Goal: Transaction & Acquisition: Purchase product/service

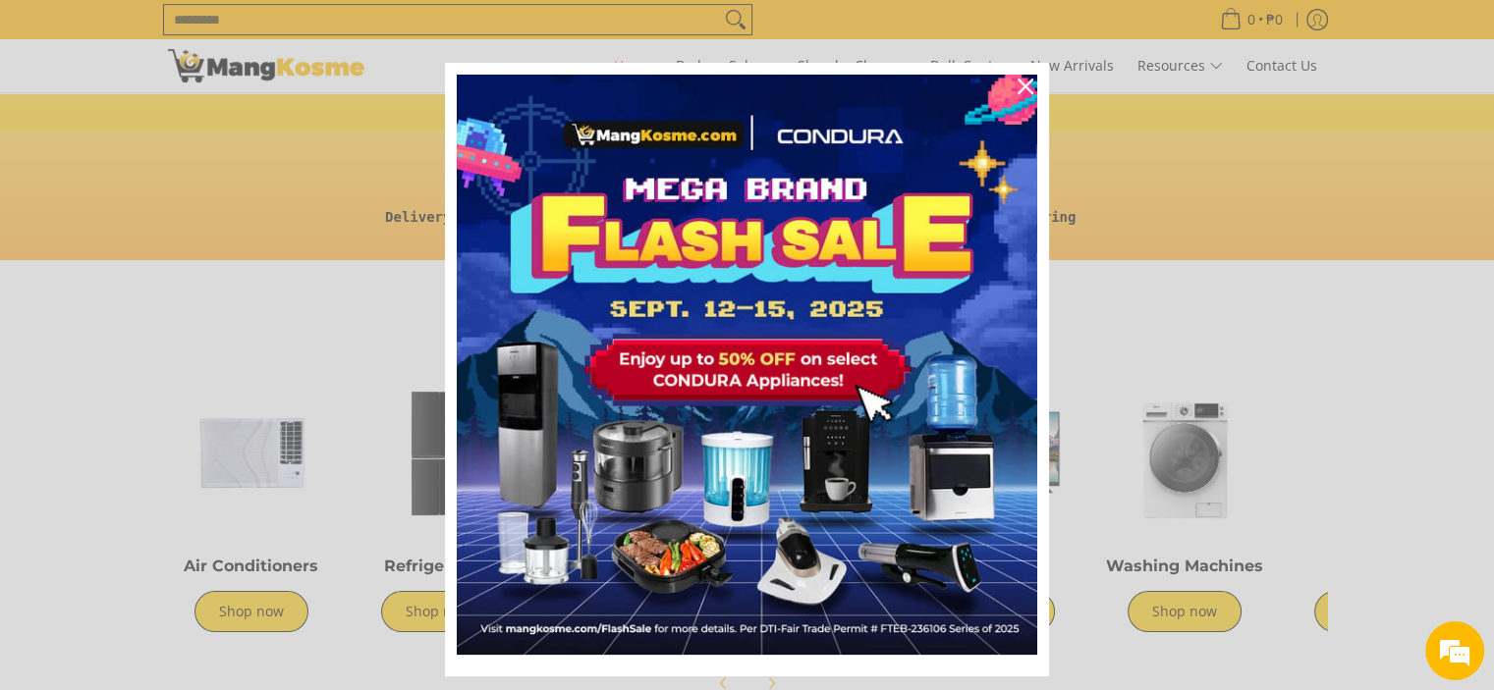
click at [1186, 574] on div "Marketing offer form" at bounding box center [747, 345] width 1494 height 690
click at [1182, 557] on div "Marketing offer form" at bounding box center [747, 345] width 1494 height 690
click at [1021, 79] on icon "close icon" at bounding box center [1025, 87] width 16 height 16
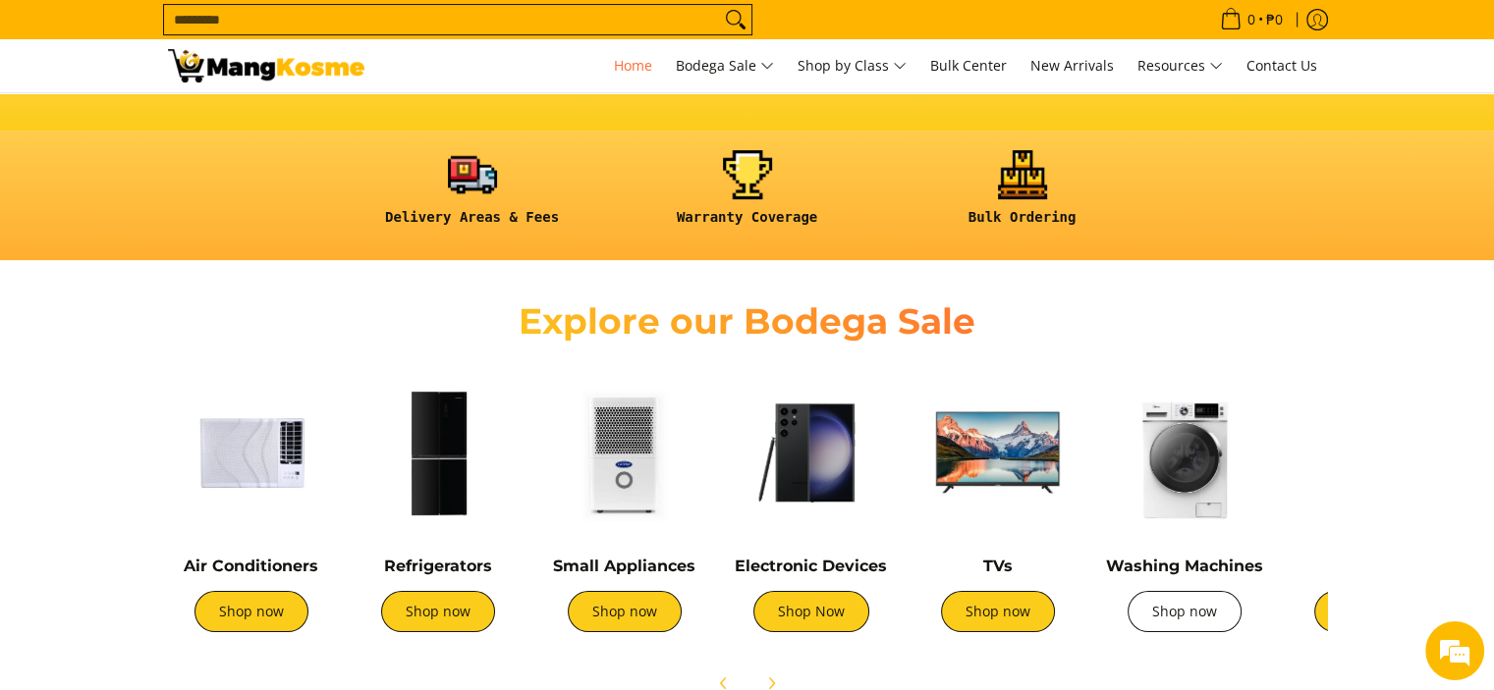
click at [1175, 613] on link "Shop now" at bounding box center [1184, 611] width 114 height 41
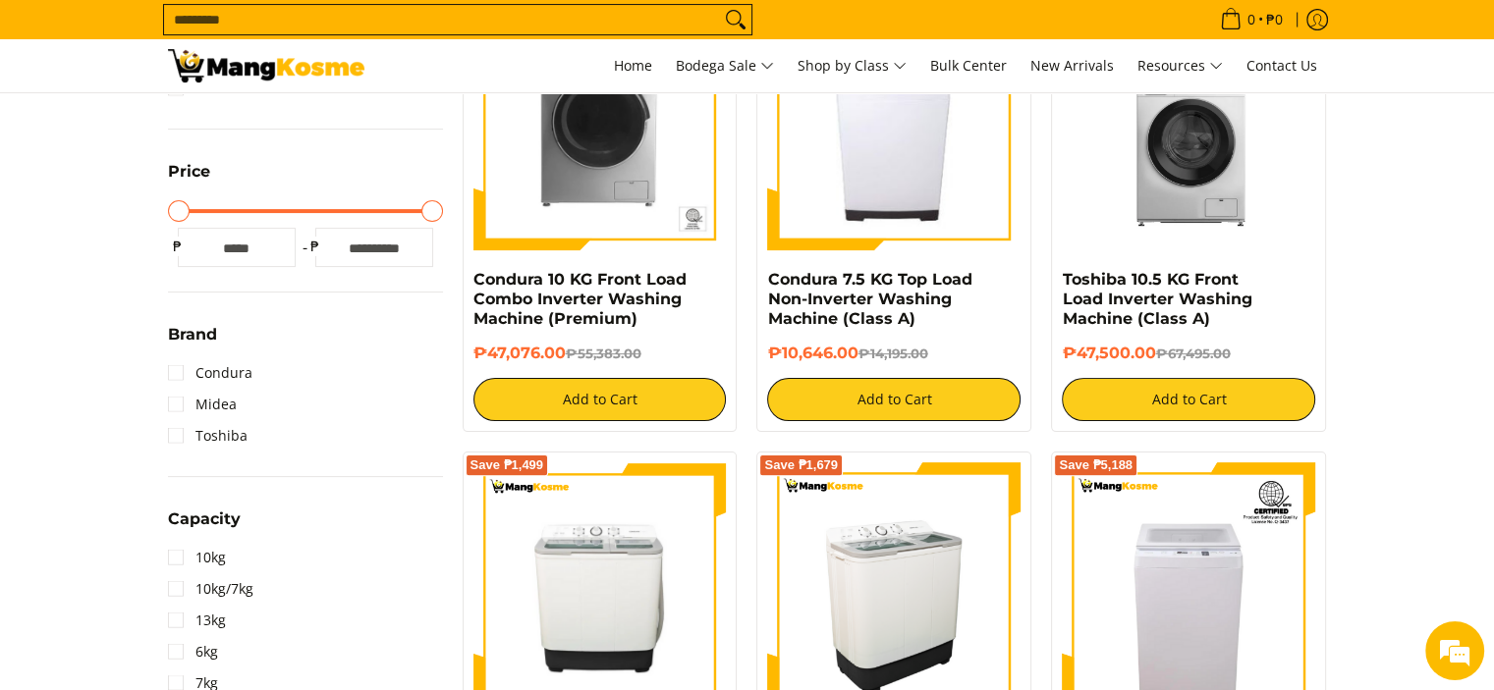
scroll to position [393, 0]
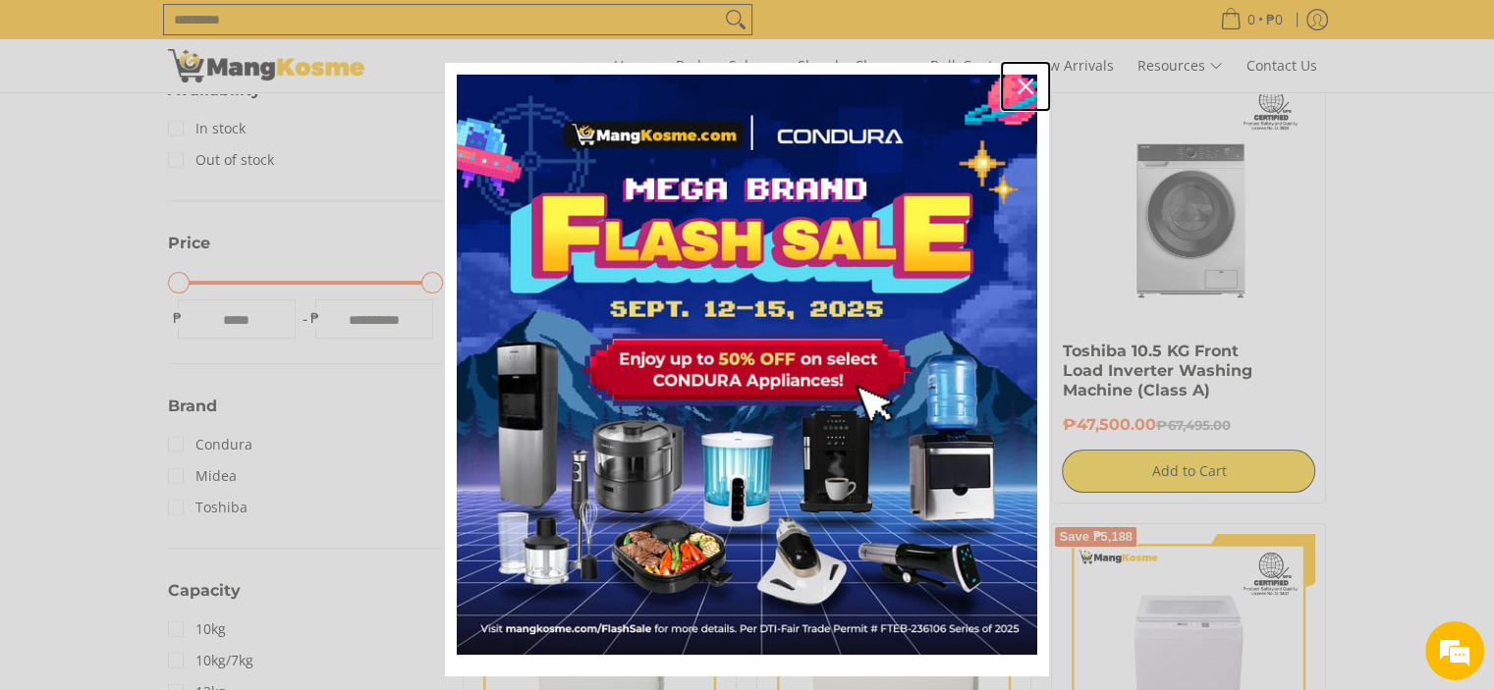
click at [1021, 83] on icon "close icon" at bounding box center [1025, 87] width 16 height 16
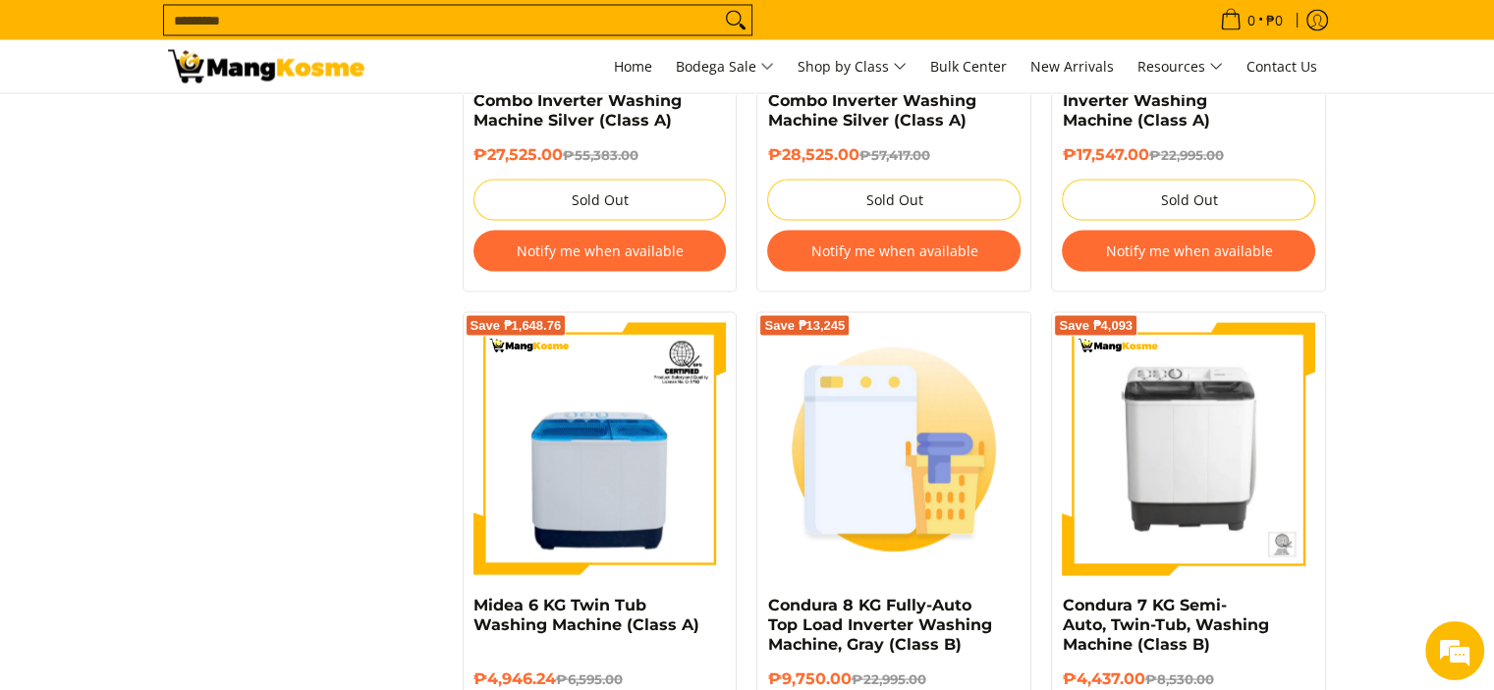
scroll to position [4027, 0]
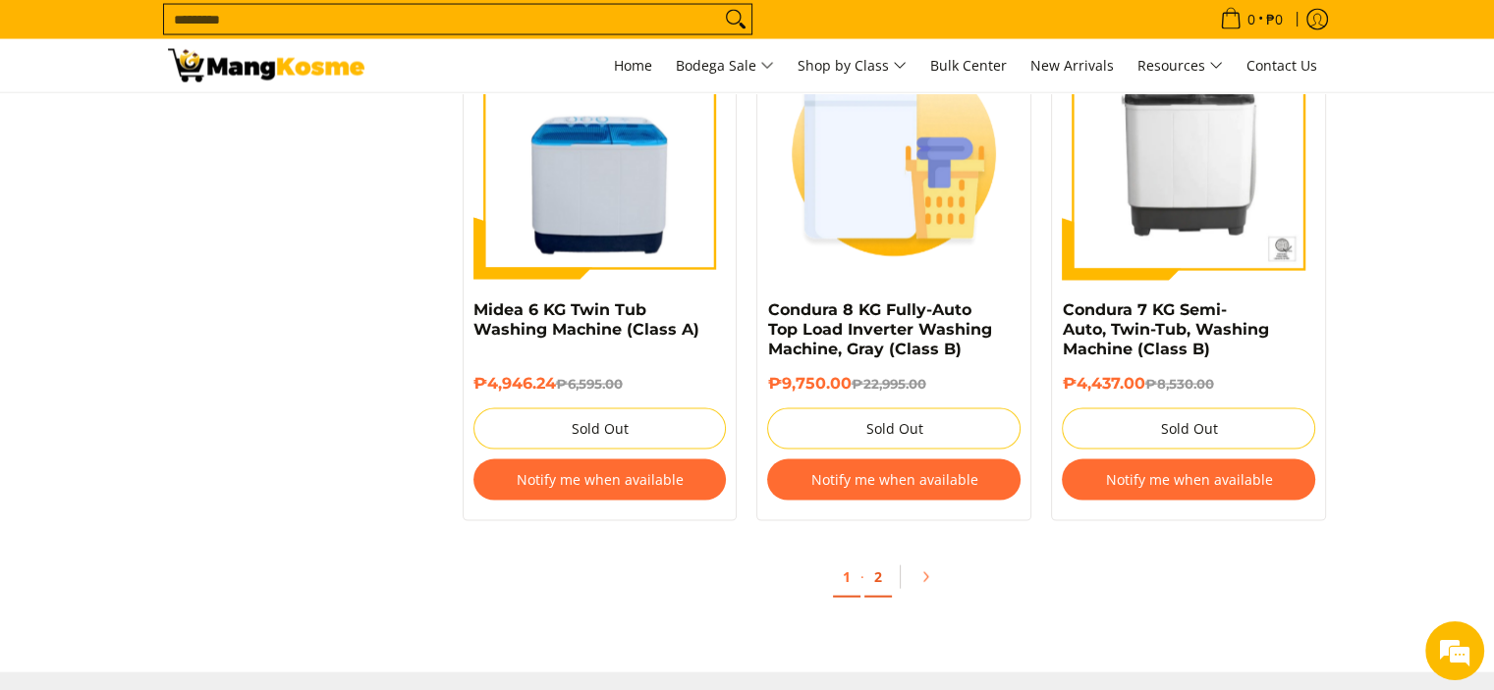
click at [881, 580] on link "2" at bounding box center [877, 578] width 27 height 40
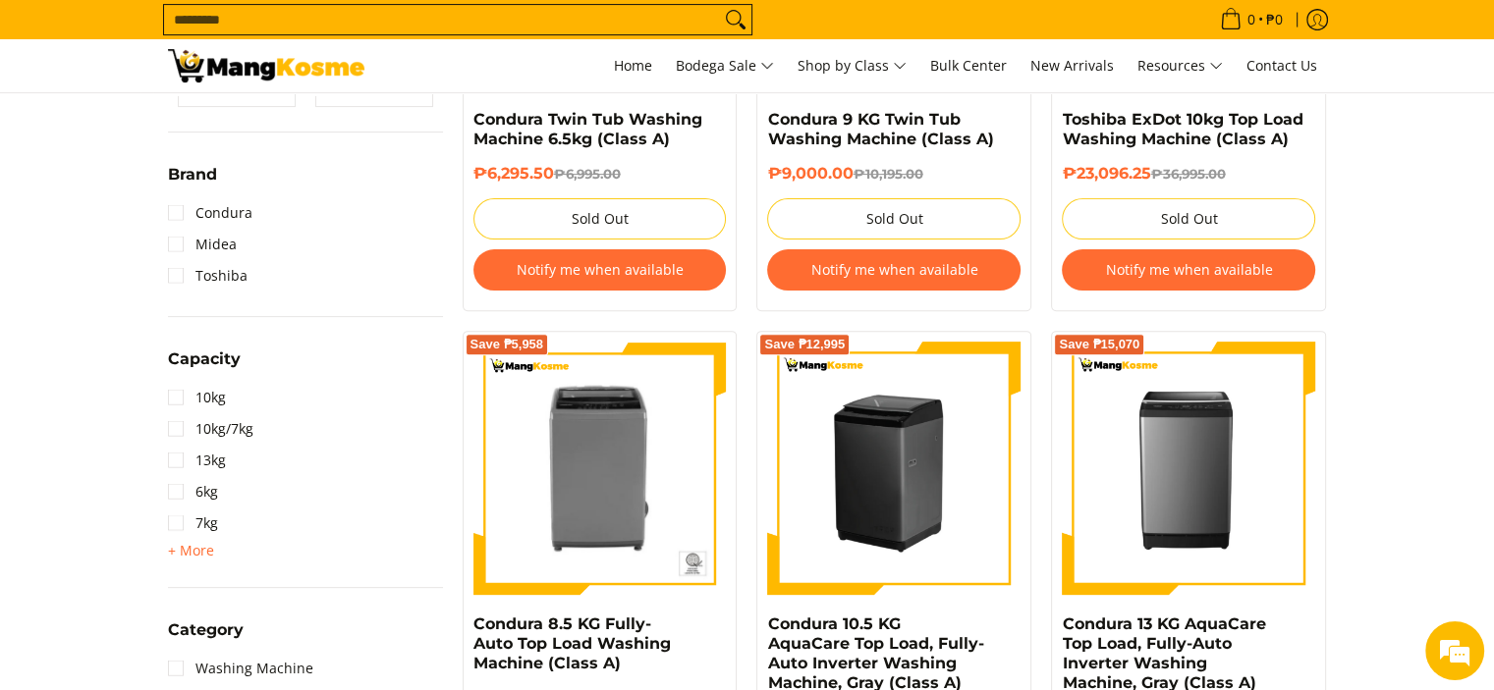
scroll to position [687, 0]
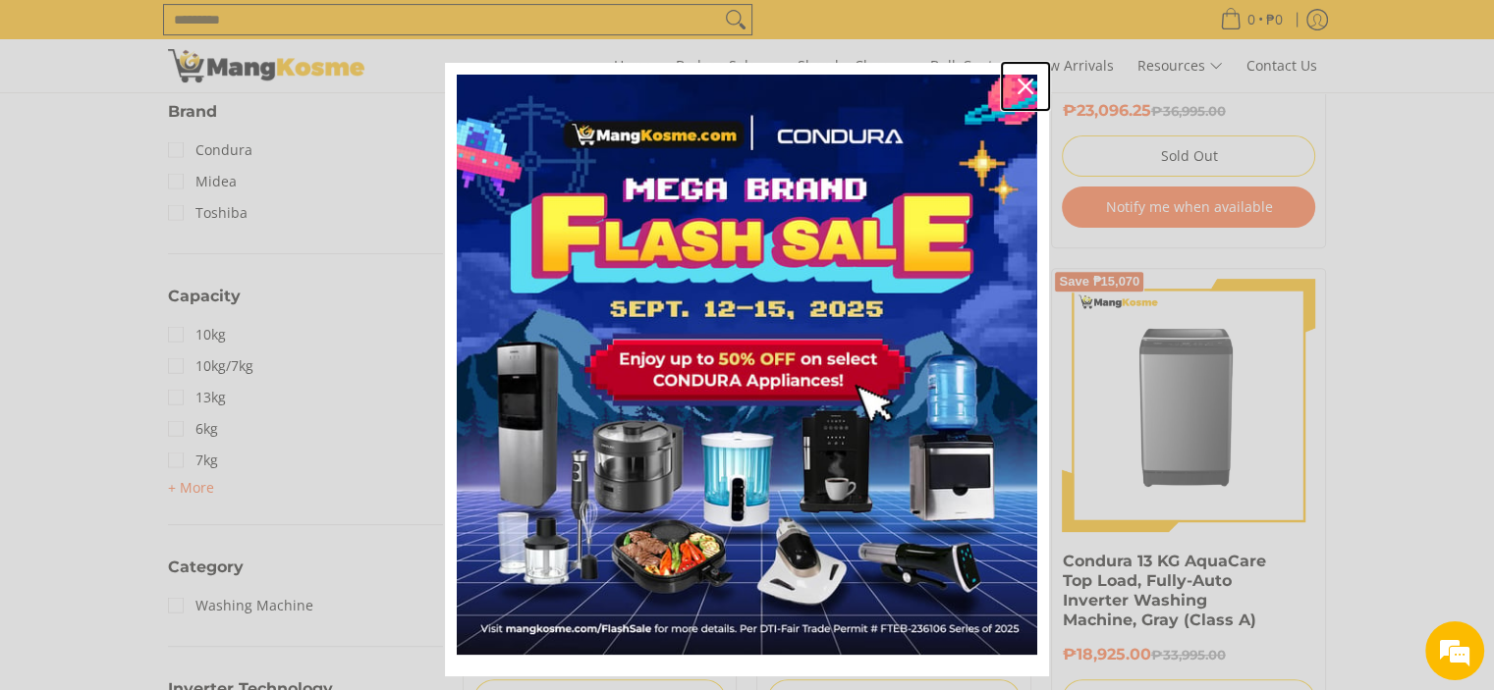
click at [1017, 79] on icon "close icon" at bounding box center [1025, 87] width 16 height 16
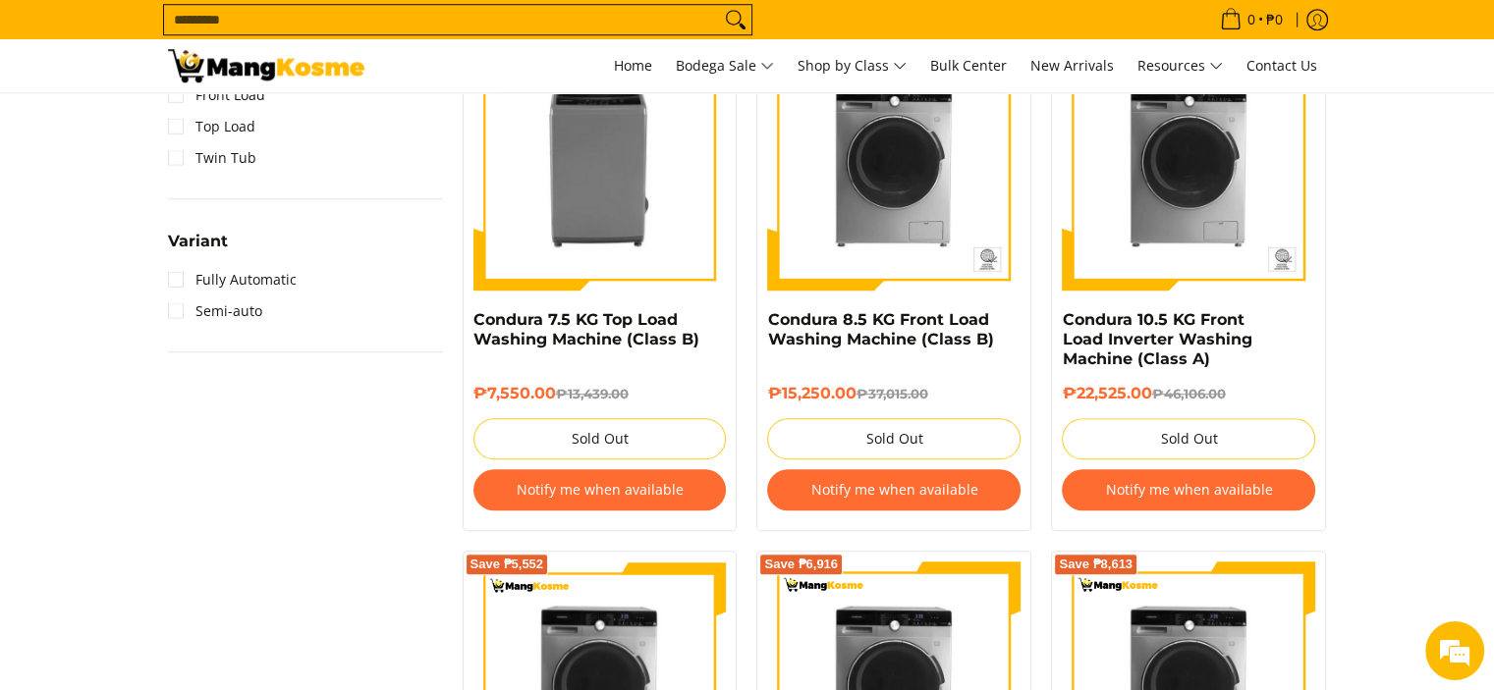
scroll to position [1375, 0]
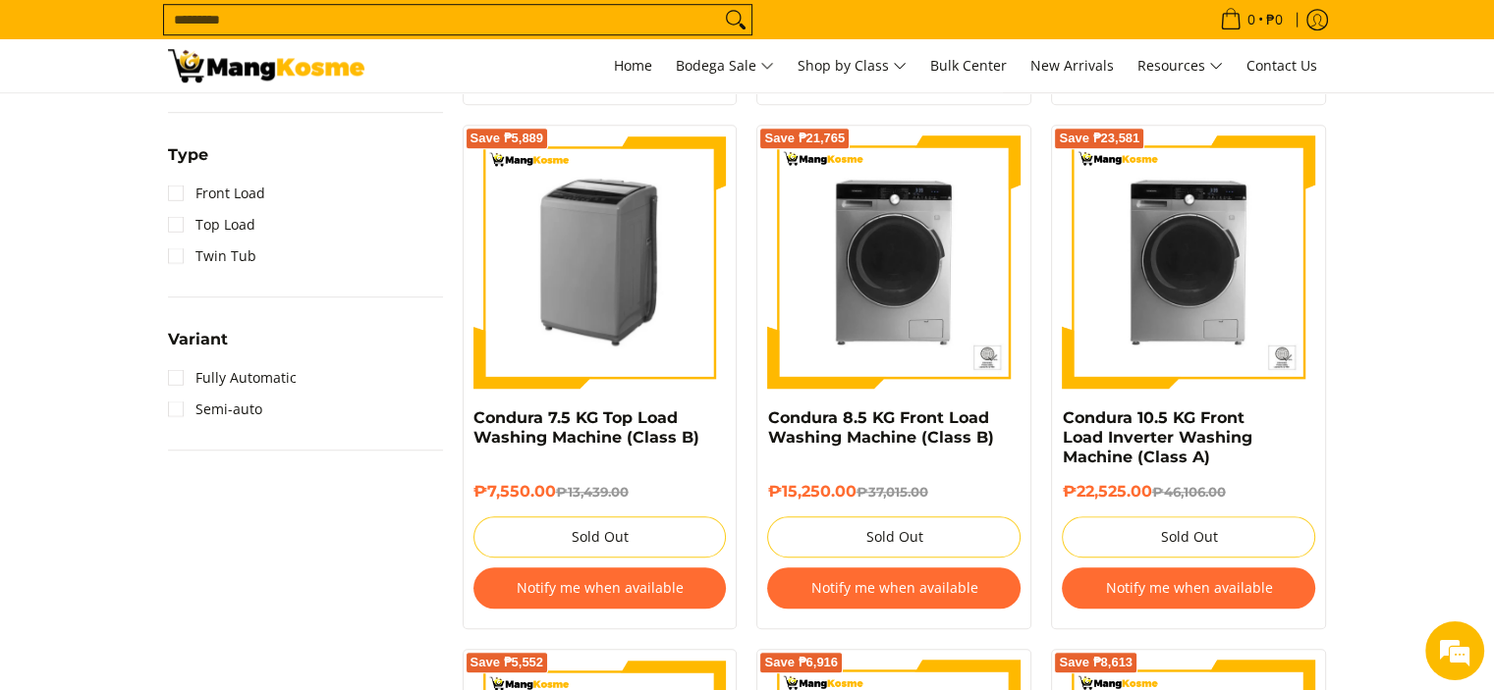
click at [579, 317] on img at bounding box center [599, 262] width 253 height 253
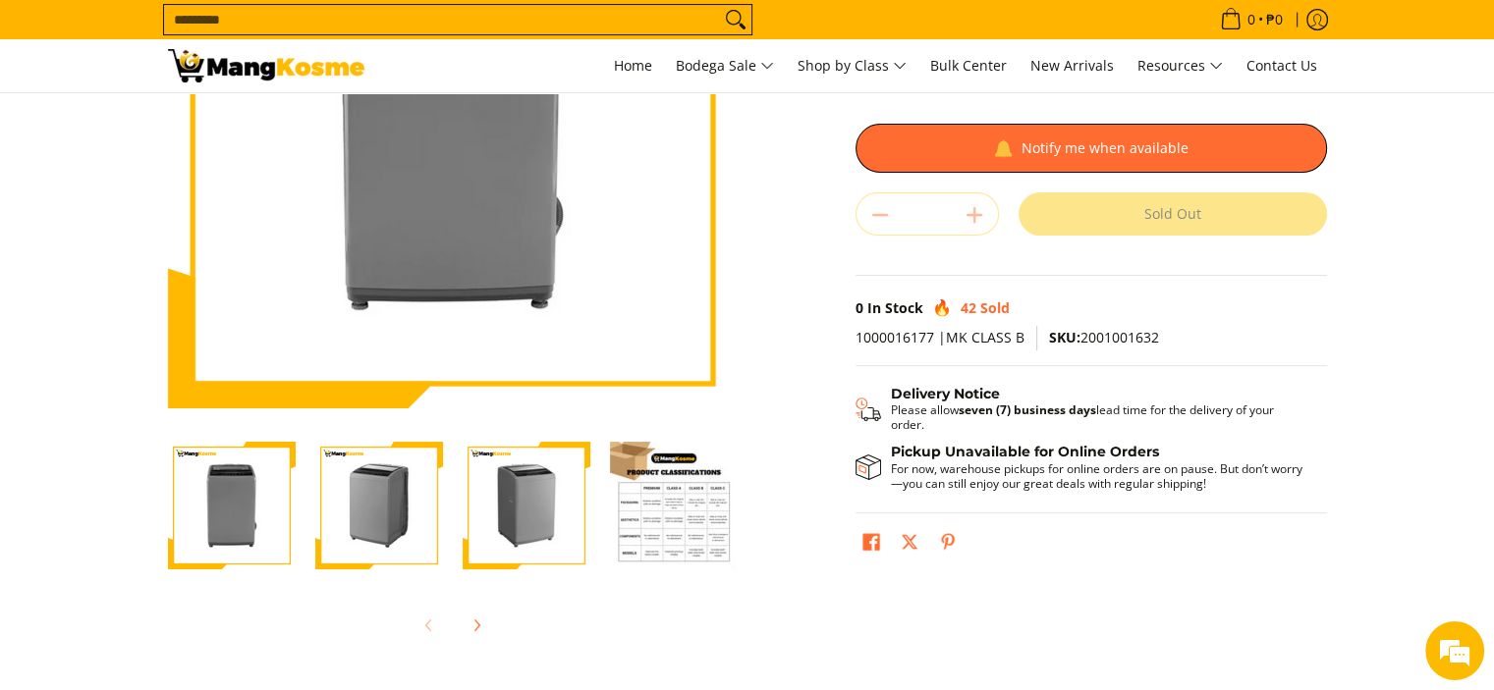
scroll to position [295, 0]
click at [652, 506] on img "Condura 7.5 KG Top Load Washing Machine (Class B)-4" at bounding box center [674, 505] width 128 height 128
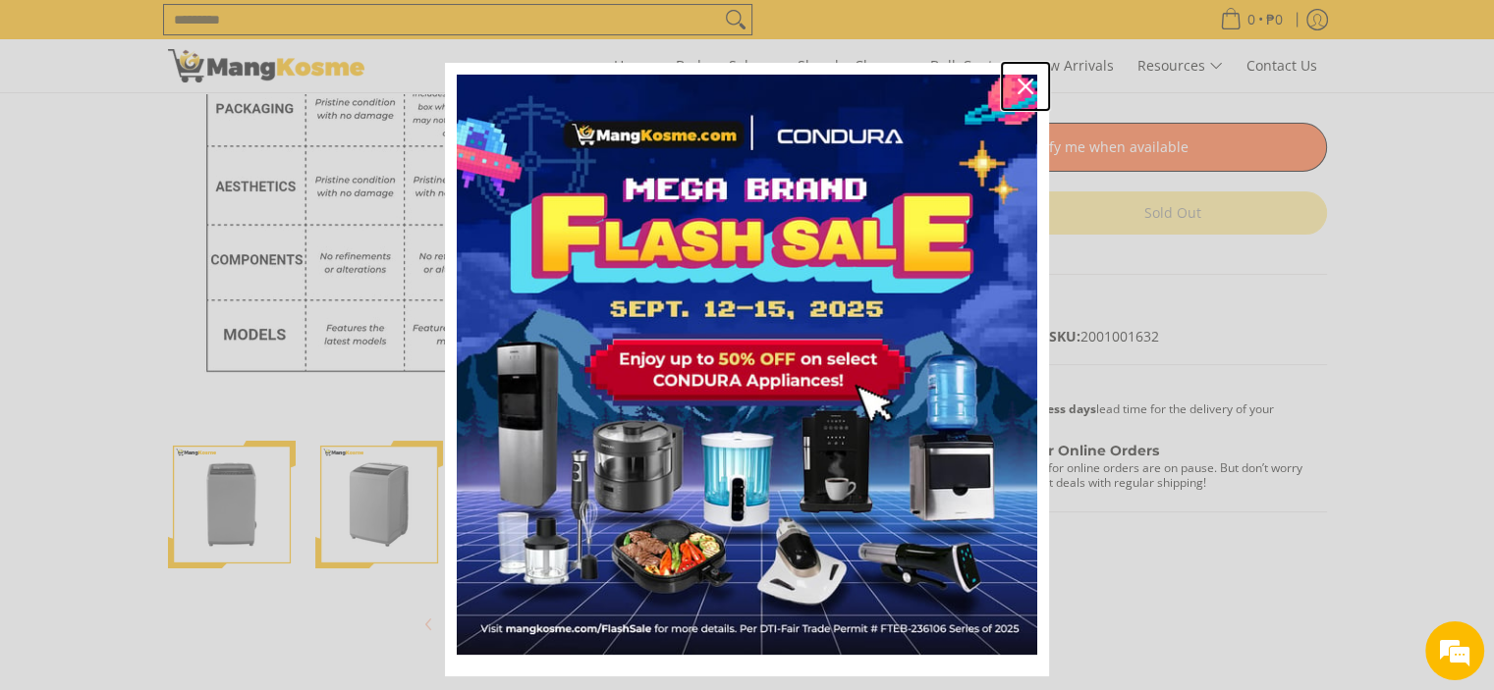
click at [1018, 84] on icon "close icon" at bounding box center [1025, 87] width 16 height 16
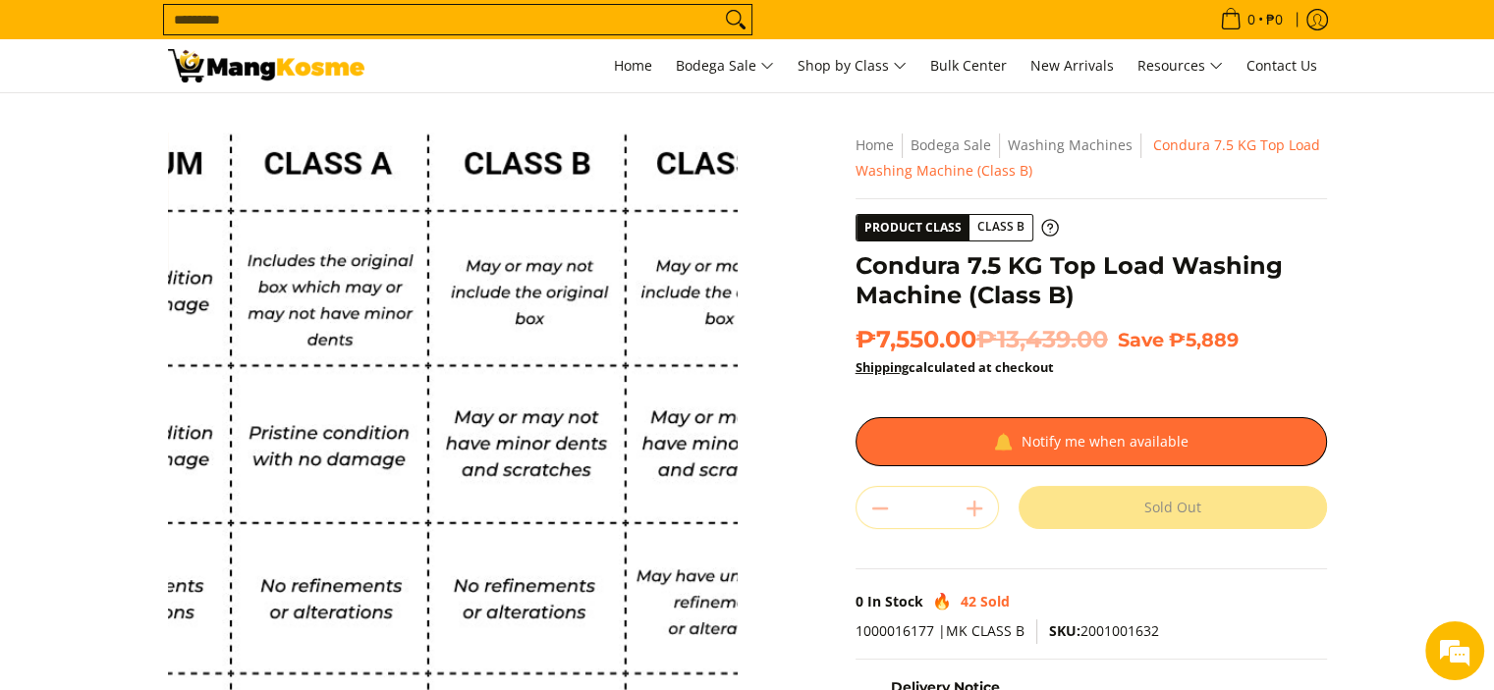
scroll to position [0, 0]
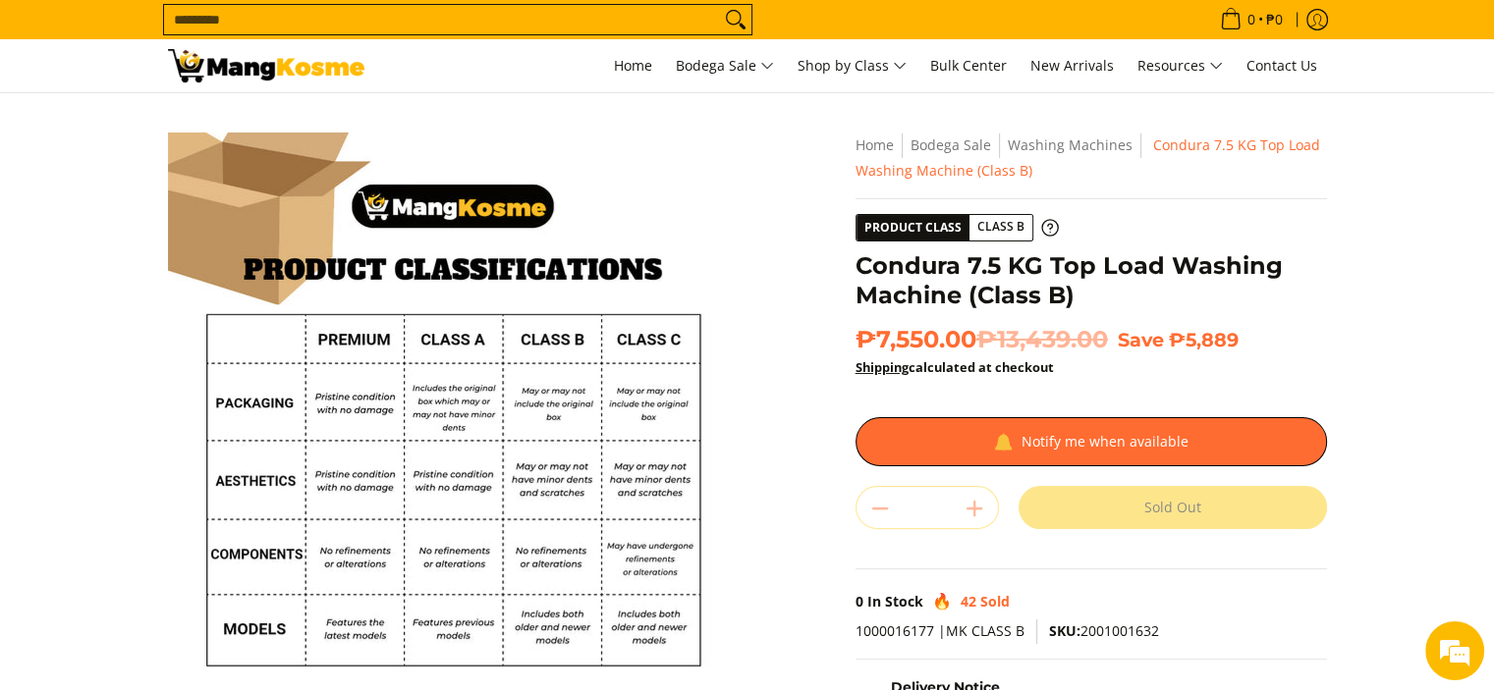
drag, startPoint x: 97, startPoint y: 231, endPoint x: 67, endPoint y: 55, distance: 178.4
click at [98, 231] on section "Skip to Main Content Enable zoom Disable zoom Enable zoom Disable zoom Enable z…" at bounding box center [747, 541] width 1494 height 897
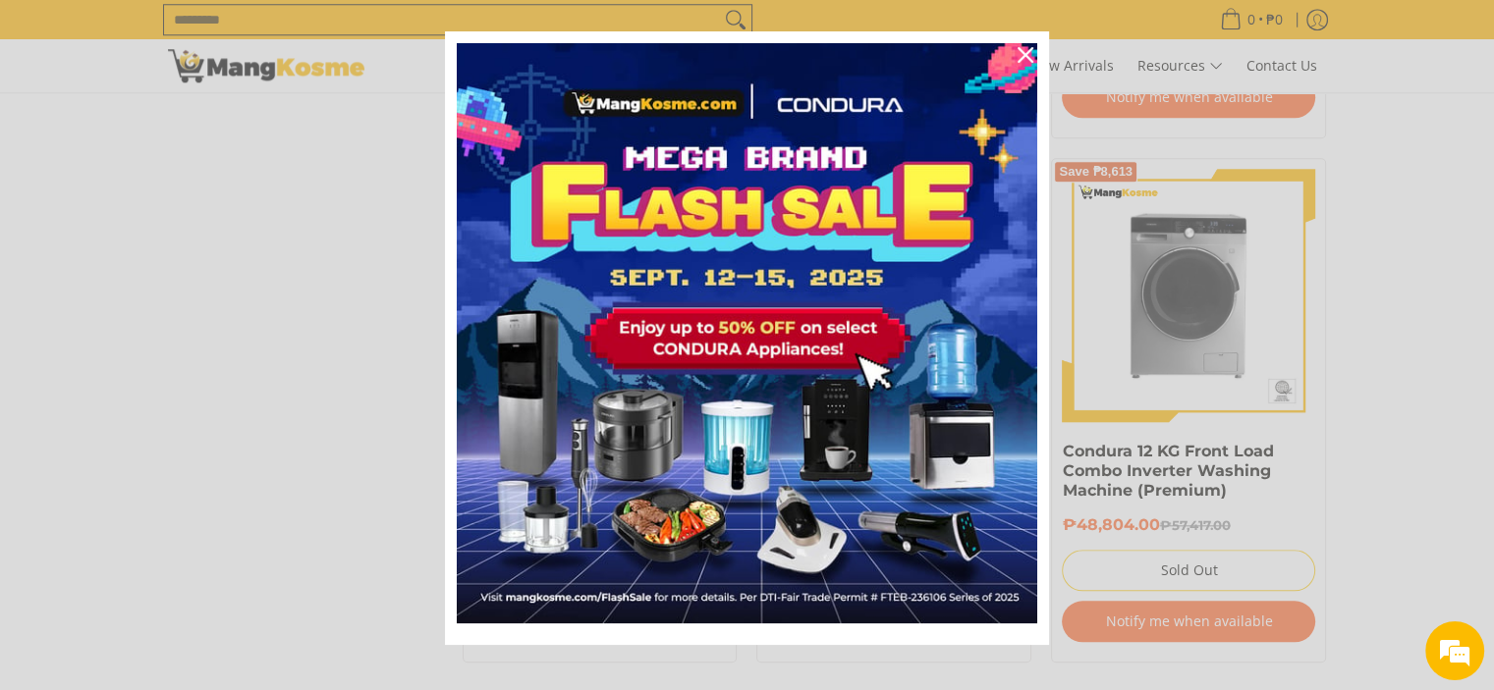
scroll to position [48, 0]
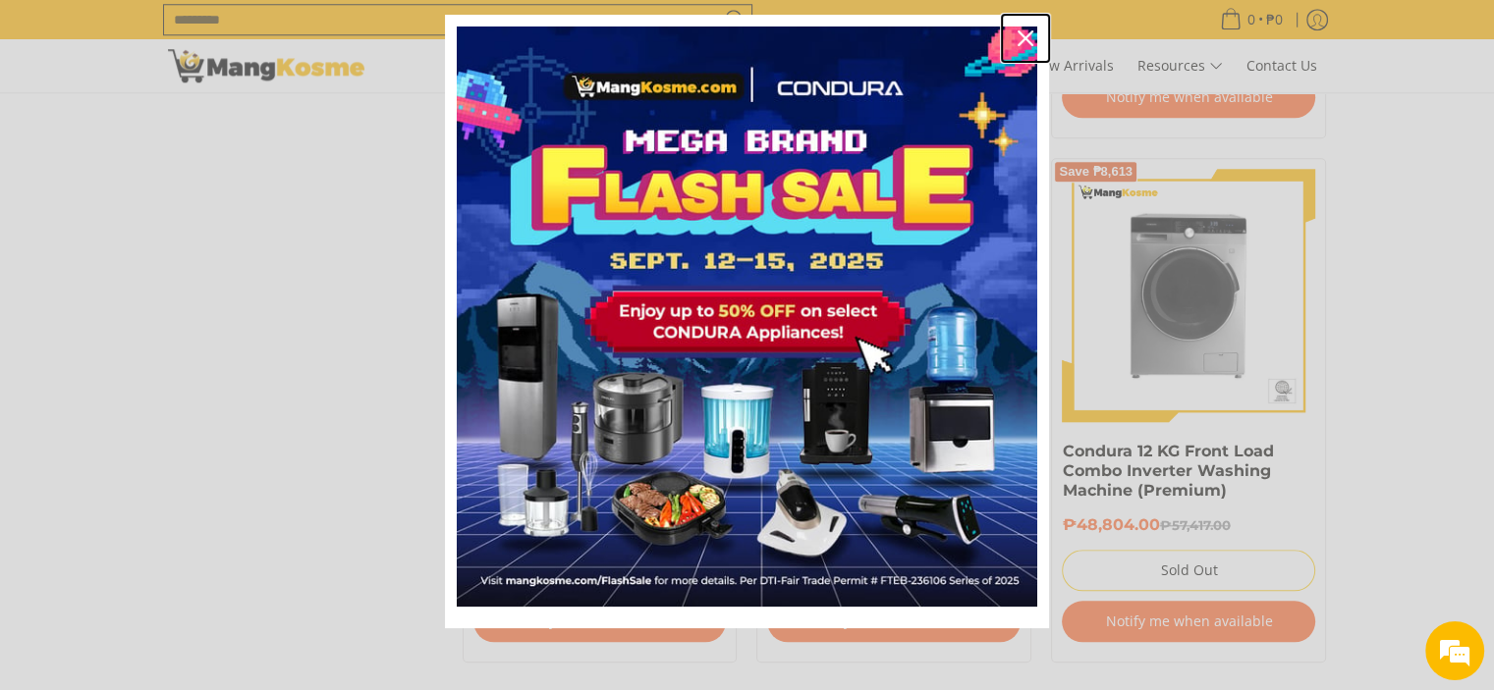
click at [1020, 35] on icon "close icon" at bounding box center [1025, 38] width 16 height 16
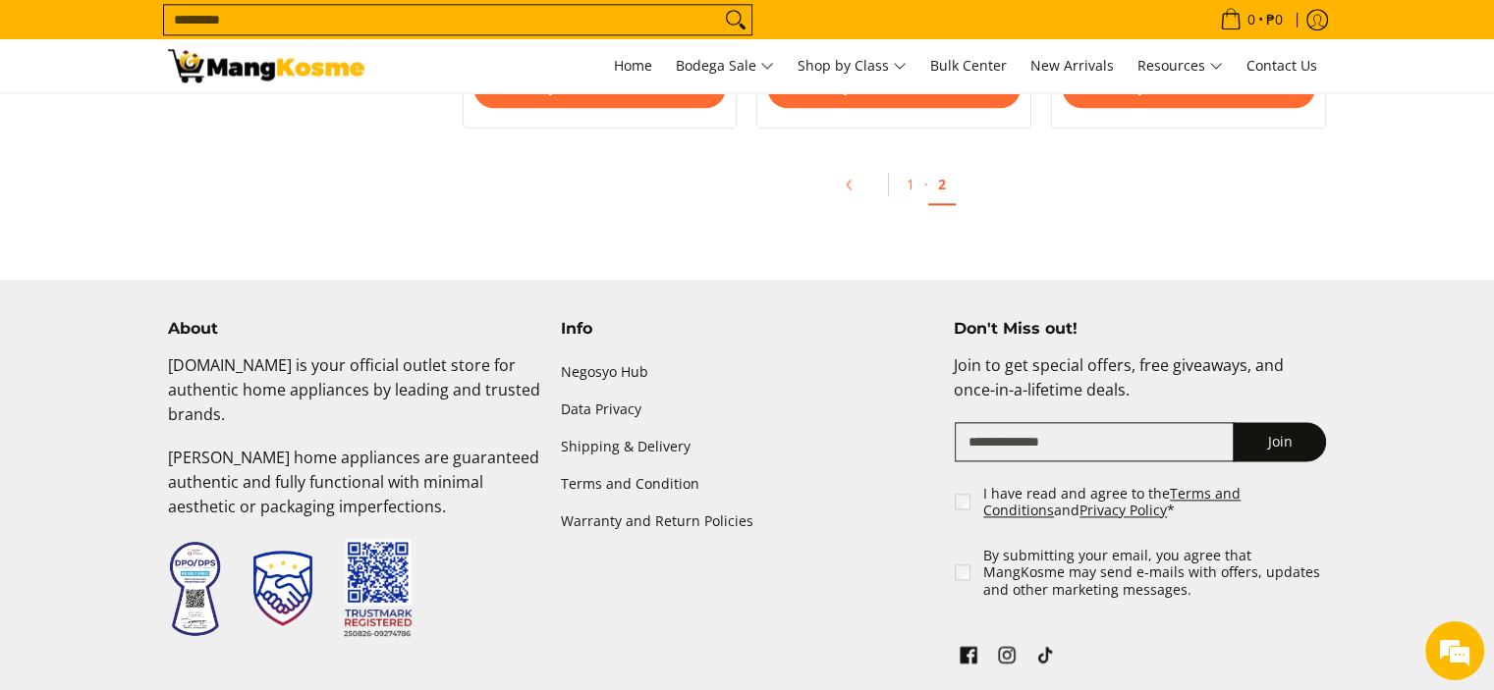
scroll to position [2148, 0]
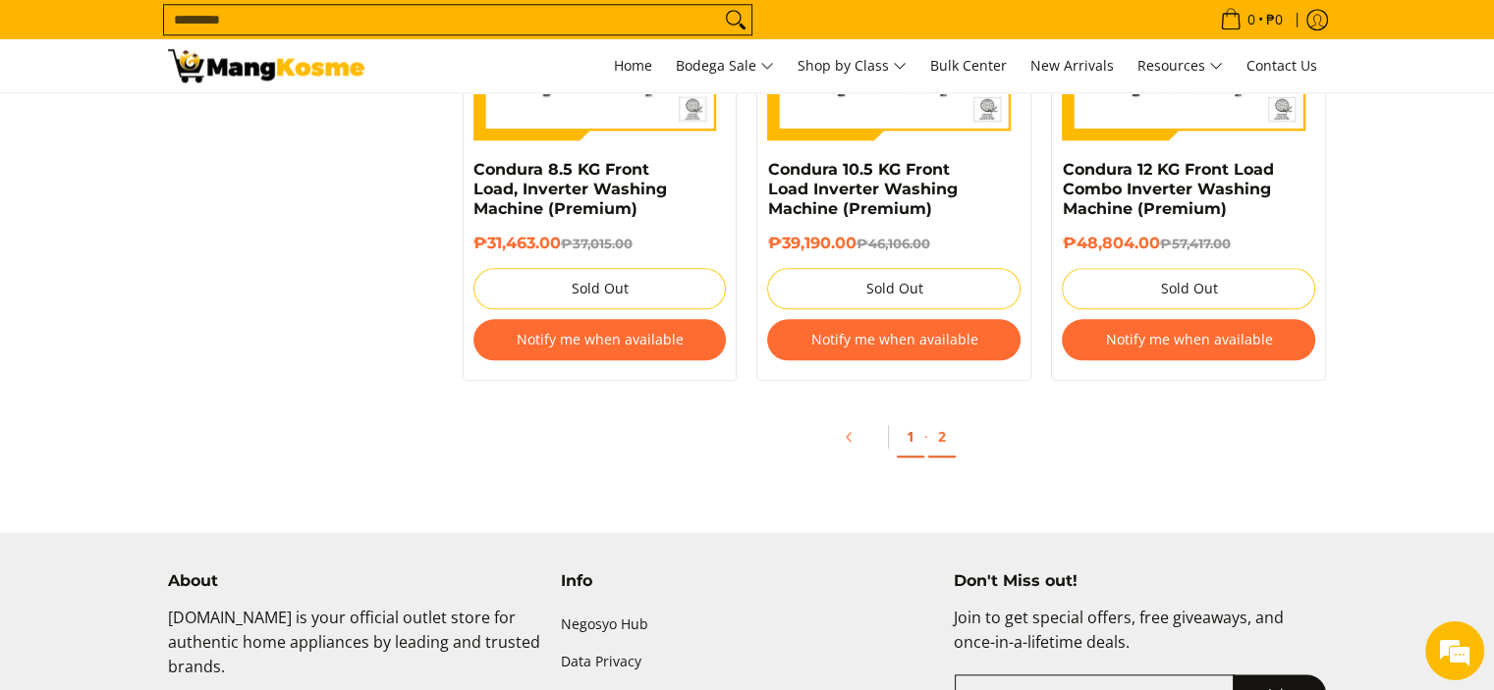
click at [905, 439] on link "1" at bounding box center [910, 437] width 27 height 40
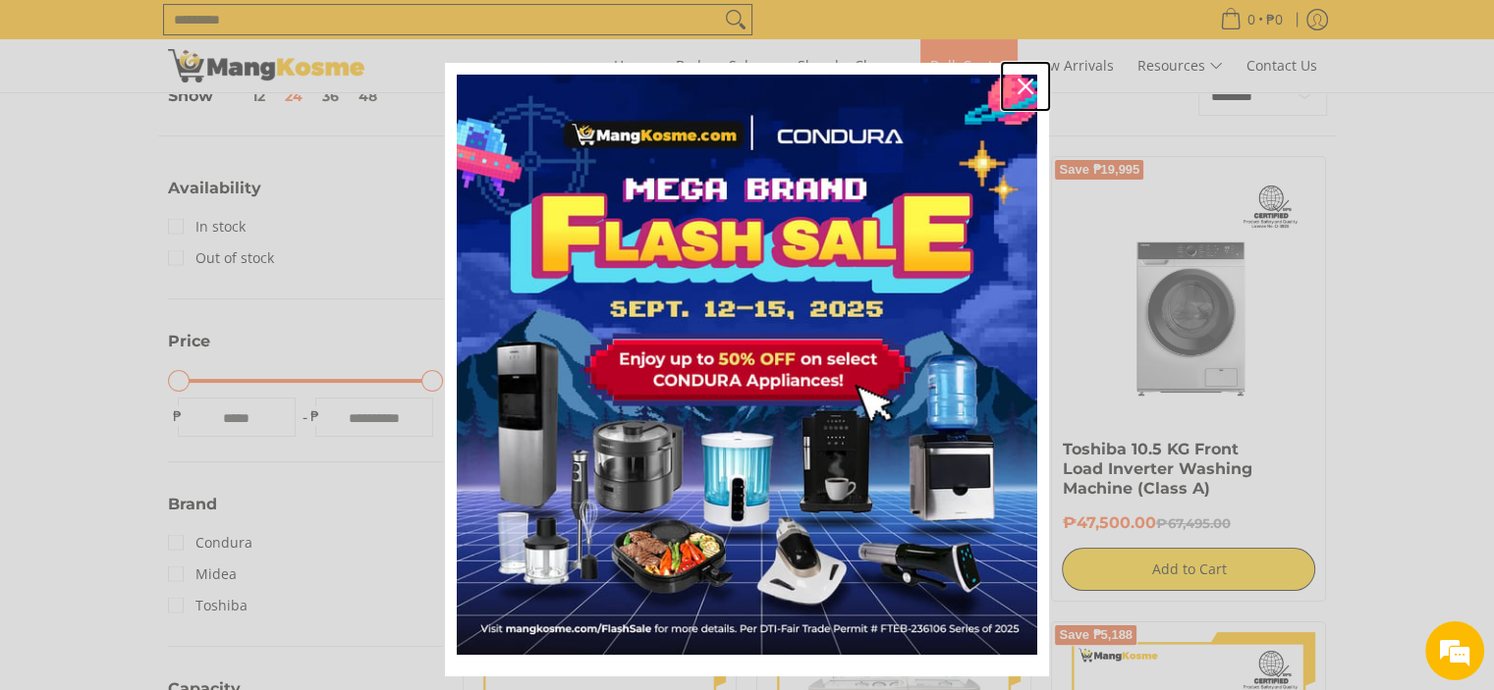
click at [1022, 82] on icon "close icon" at bounding box center [1025, 87] width 16 height 16
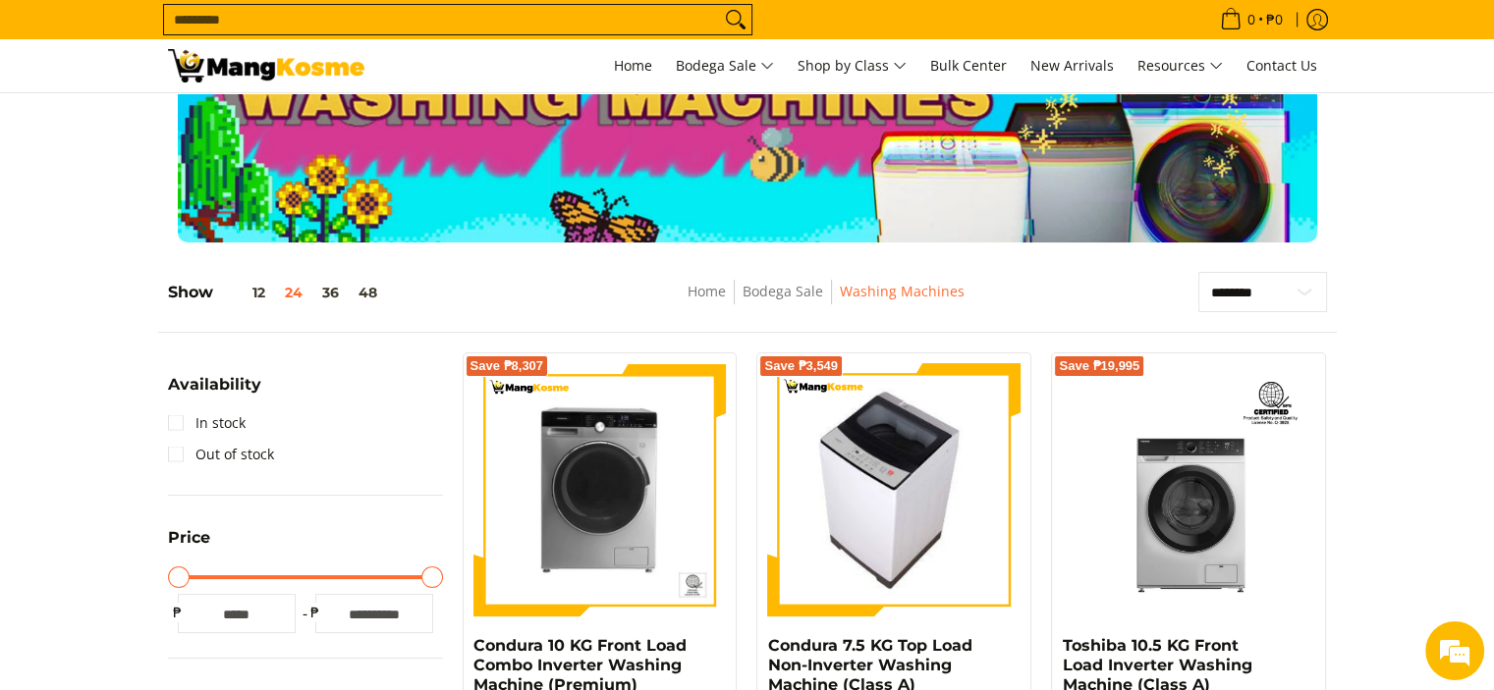
scroll to position [295, 0]
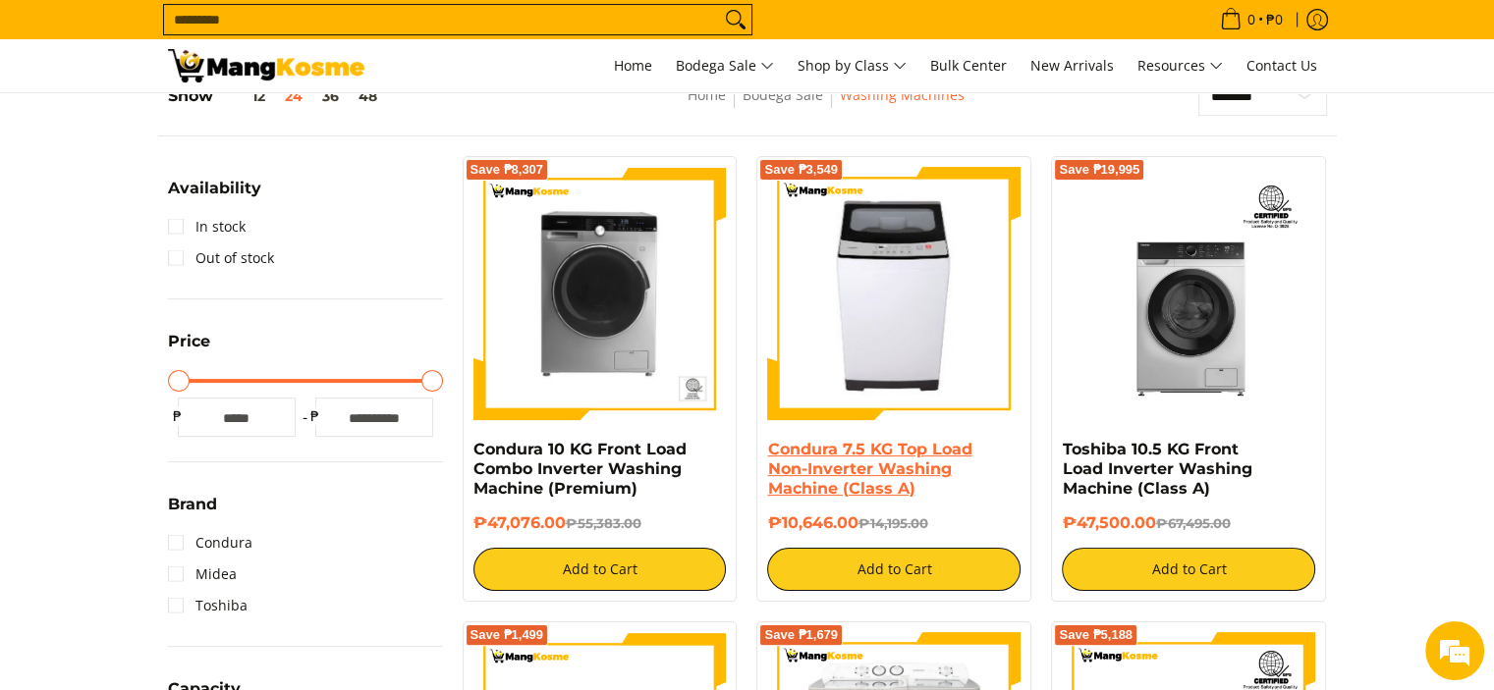
click at [872, 483] on link "Condura 7.5 KG Top Load Non-Inverter Washing Machine (Class A)" at bounding box center [869, 469] width 204 height 58
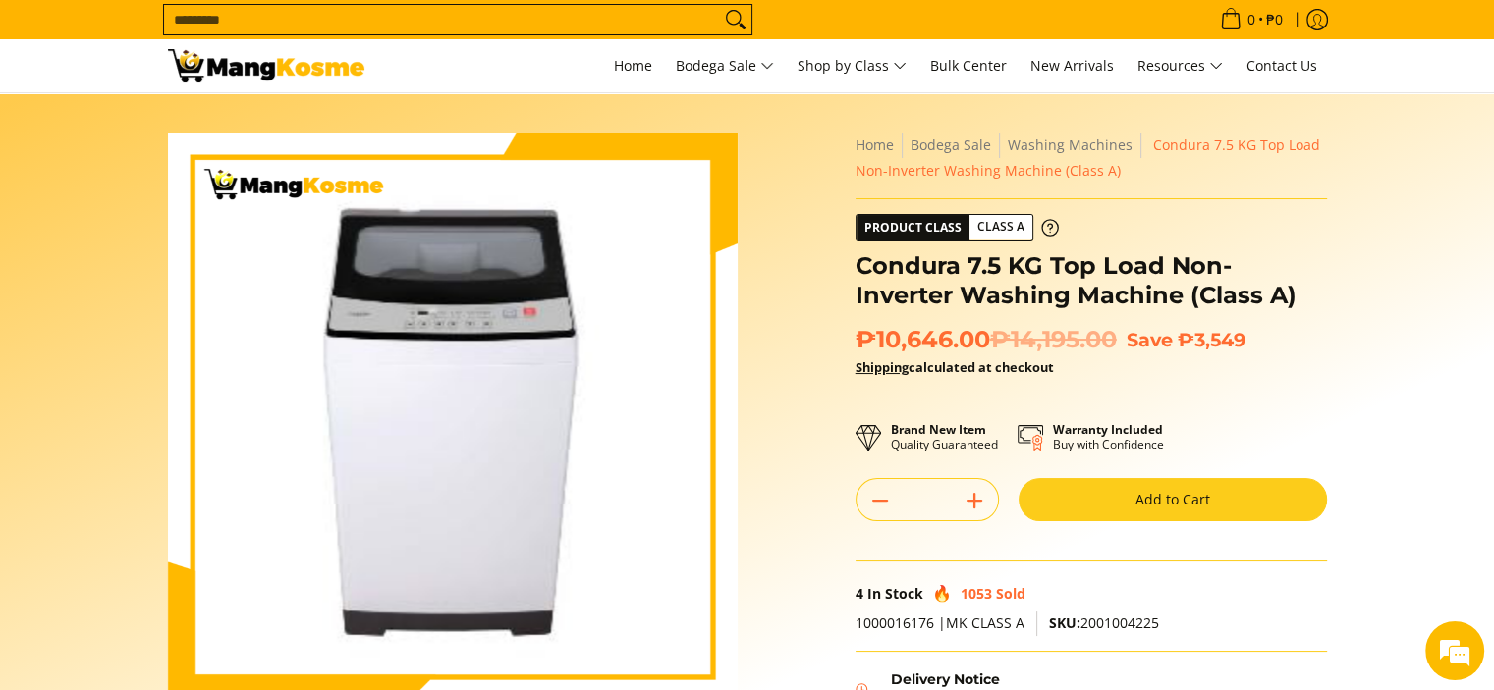
click at [1136, 494] on button "Add to Cart" at bounding box center [1172, 499] width 308 height 43
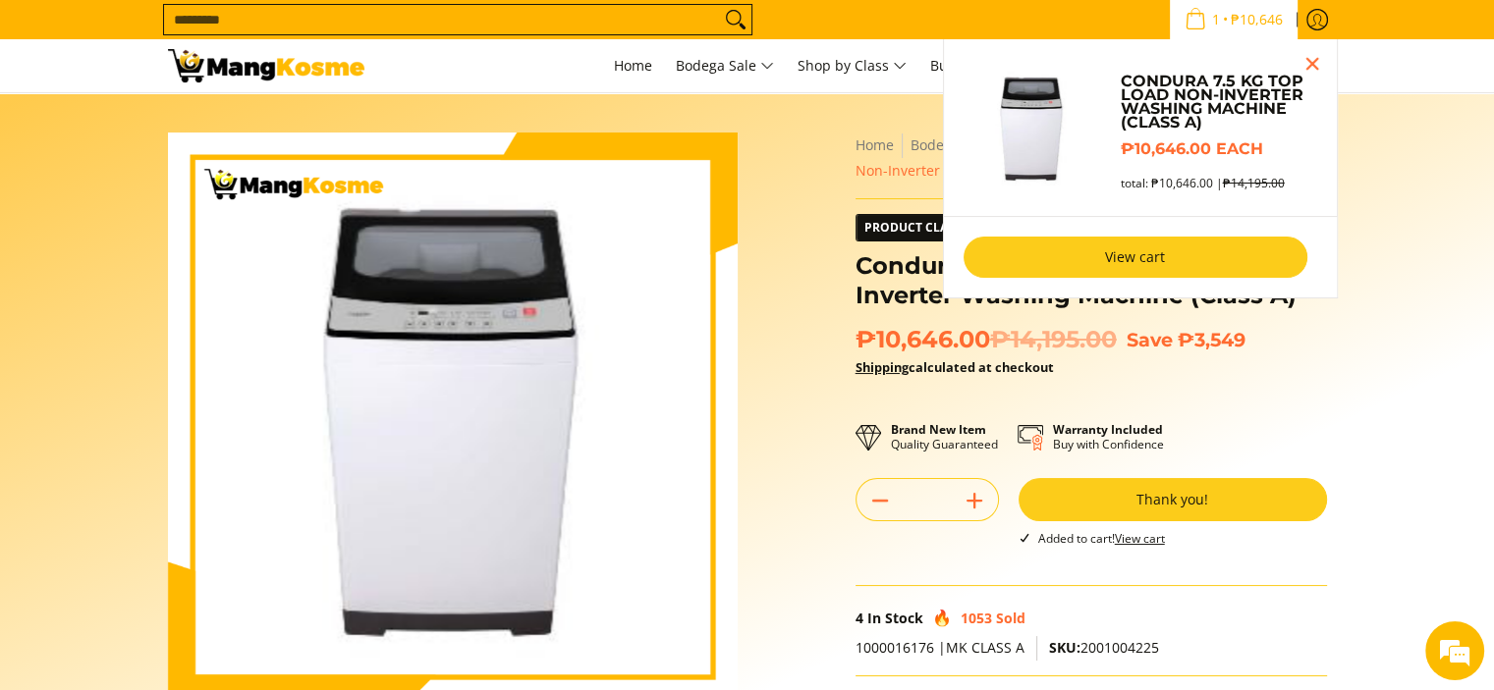
click at [1106, 247] on link "View cart" at bounding box center [1135, 257] width 344 height 41
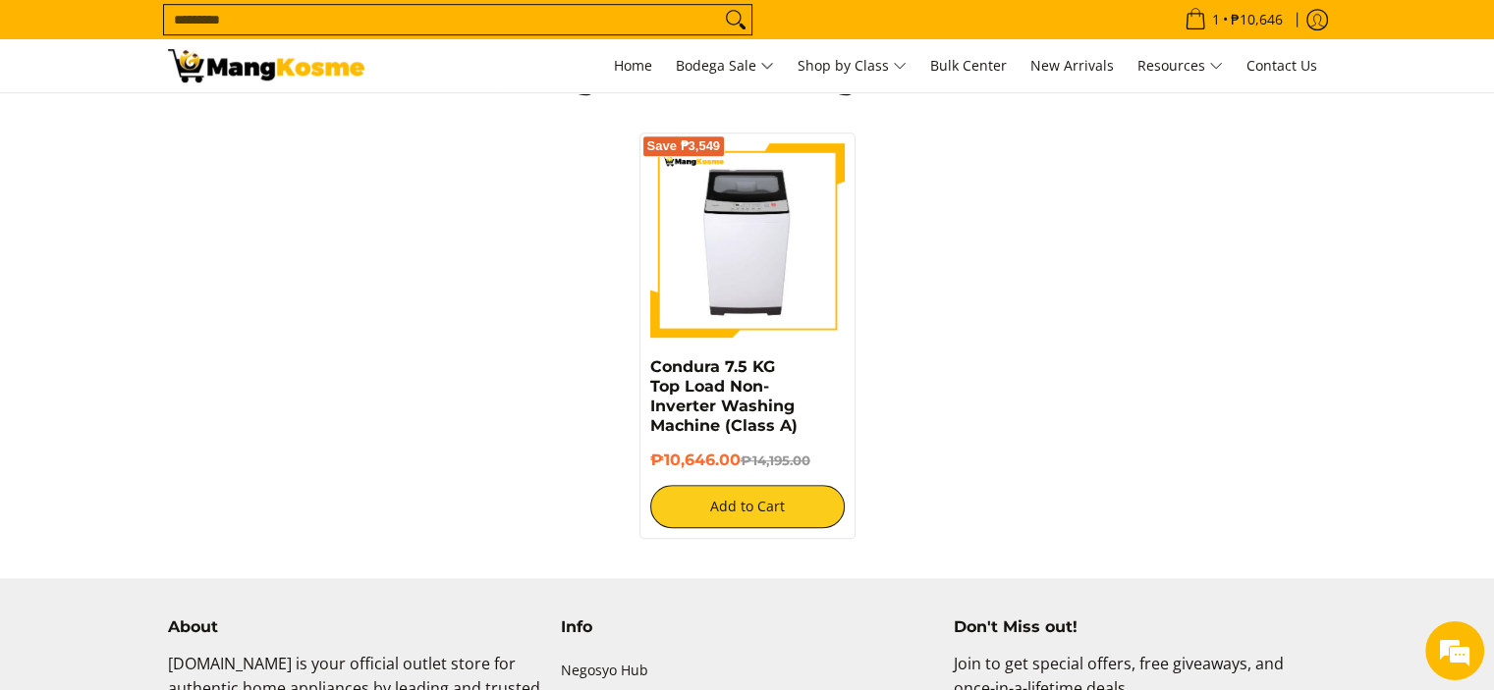
scroll to position [1080, 0]
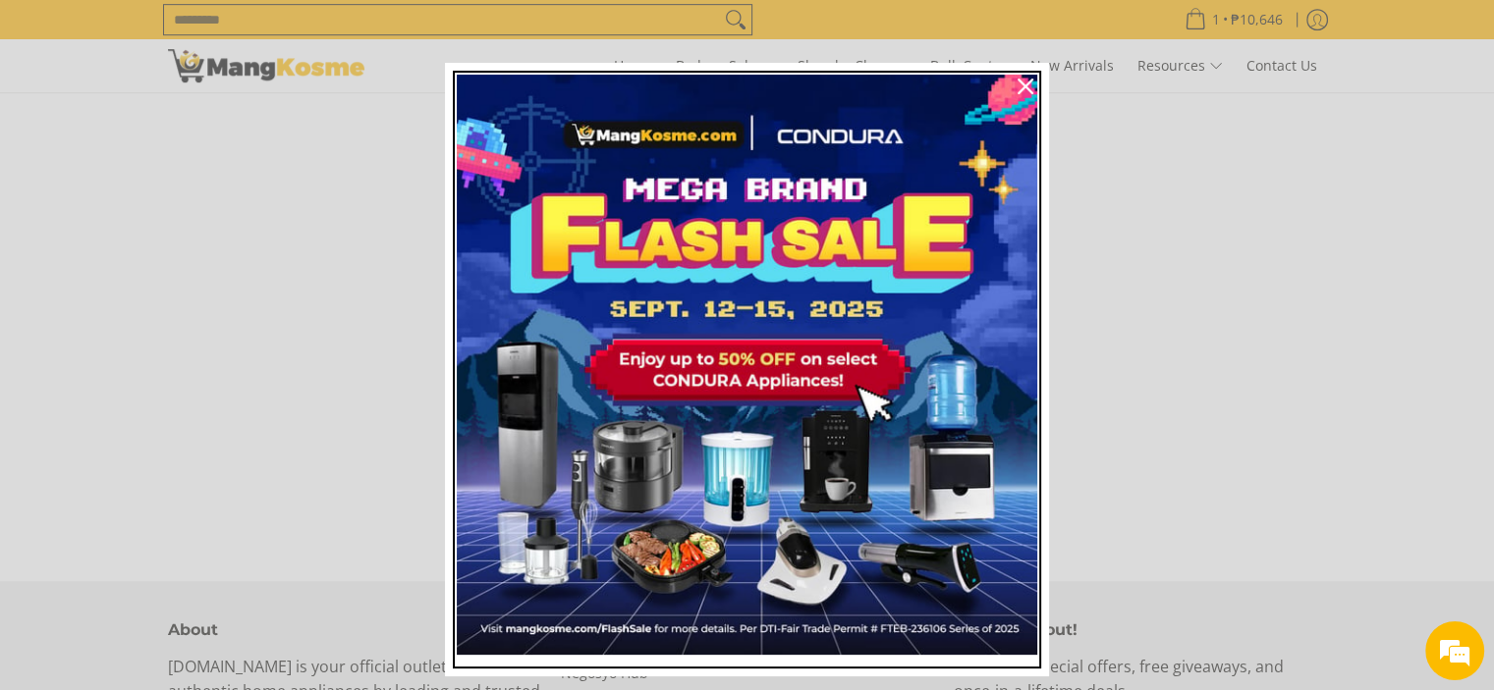
click at [733, 359] on img "Marketing offer form" at bounding box center [747, 365] width 580 height 580
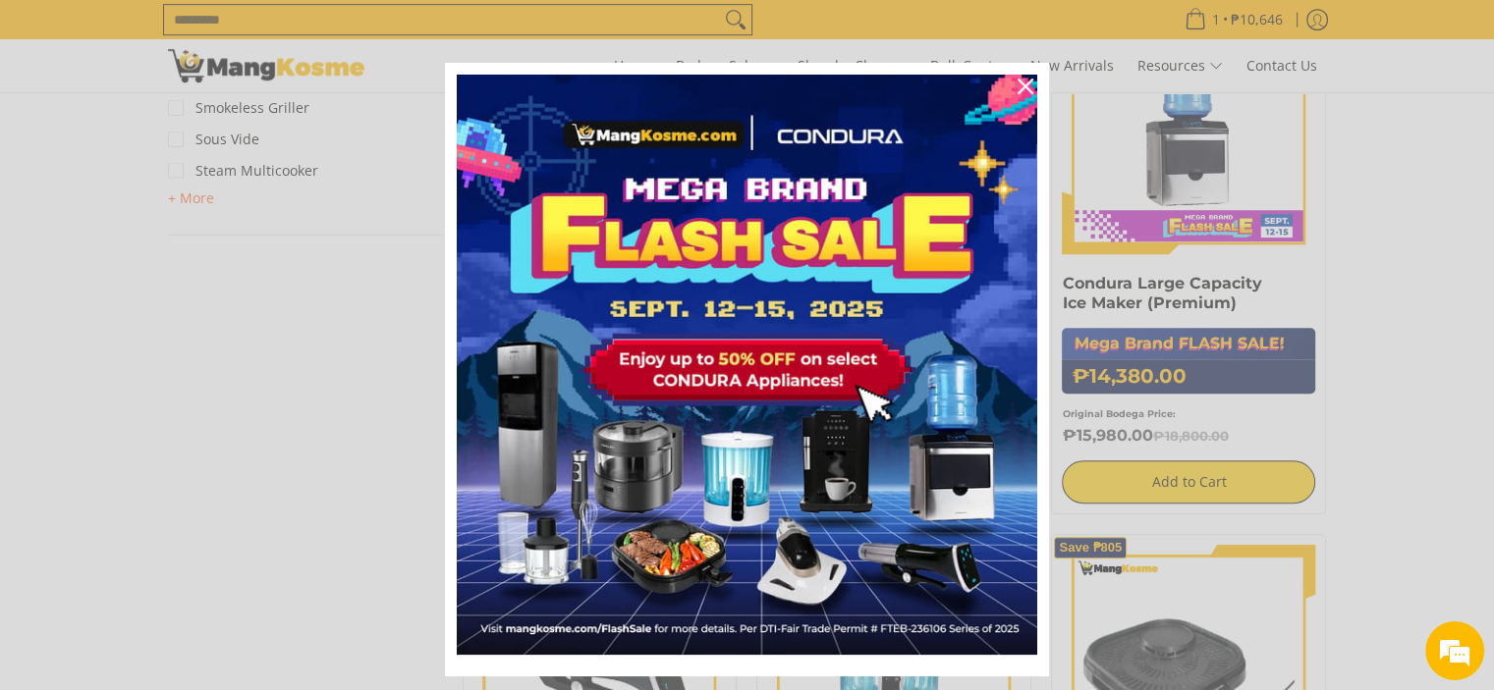
scroll to position [1080, 0]
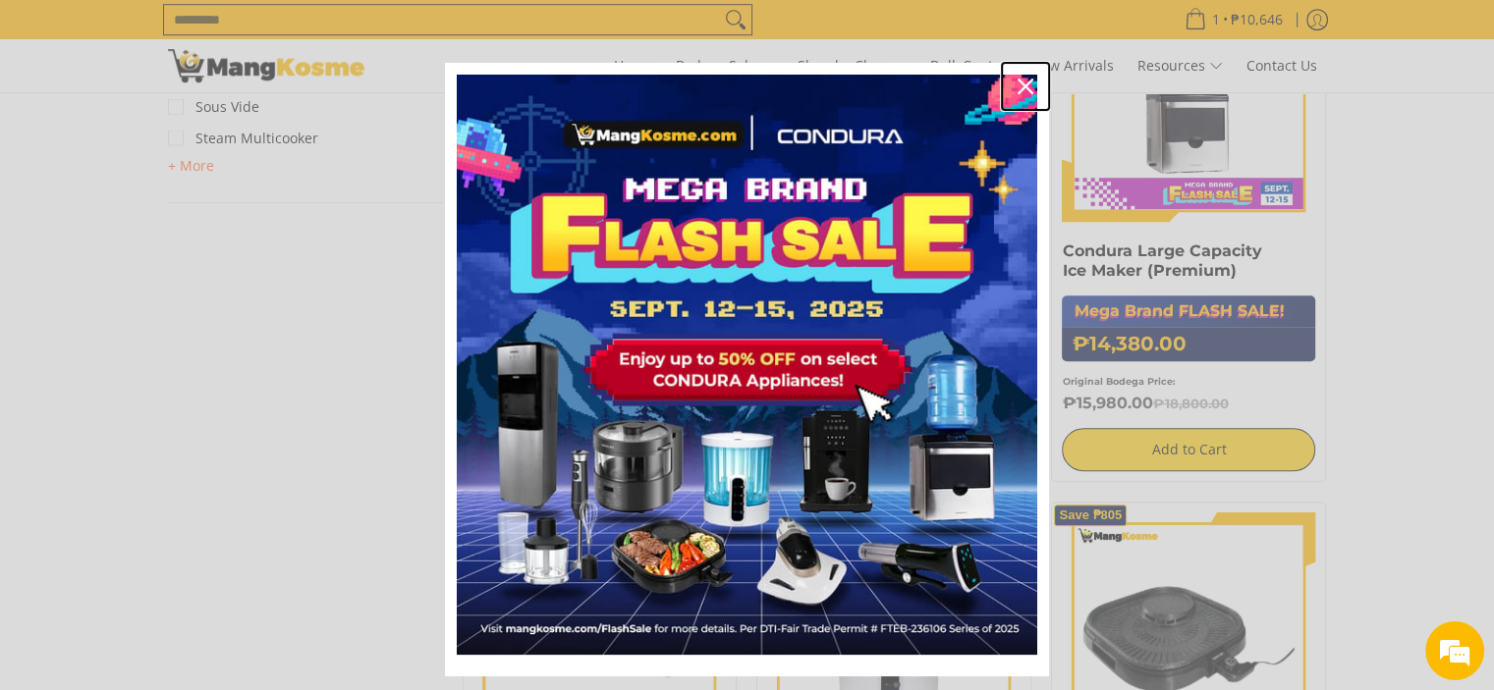
drag, startPoint x: 1015, startPoint y: 84, endPoint x: 668, endPoint y: 412, distance: 477.3
click at [1017, 85] on icon "close icon" at bounding box center [1025, 87] width 16 height 16
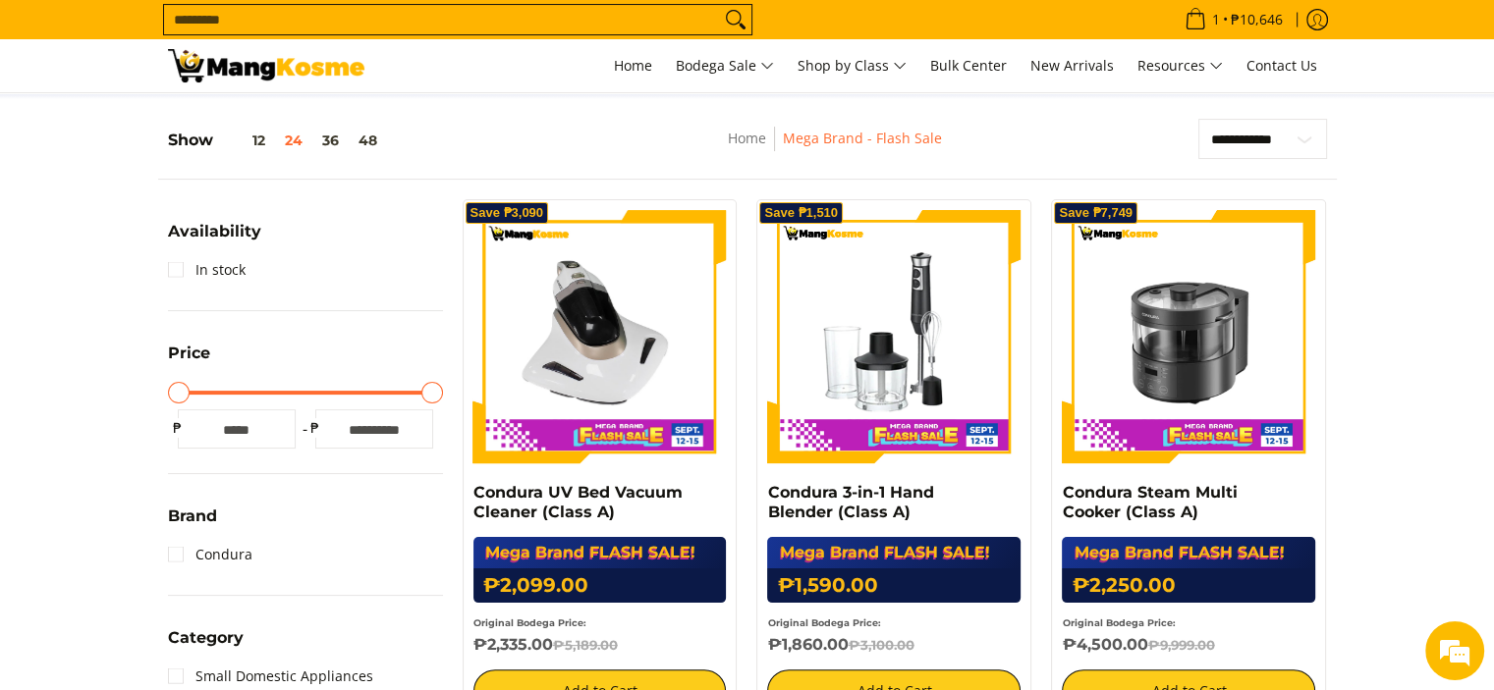
scroll to position [687, 0]
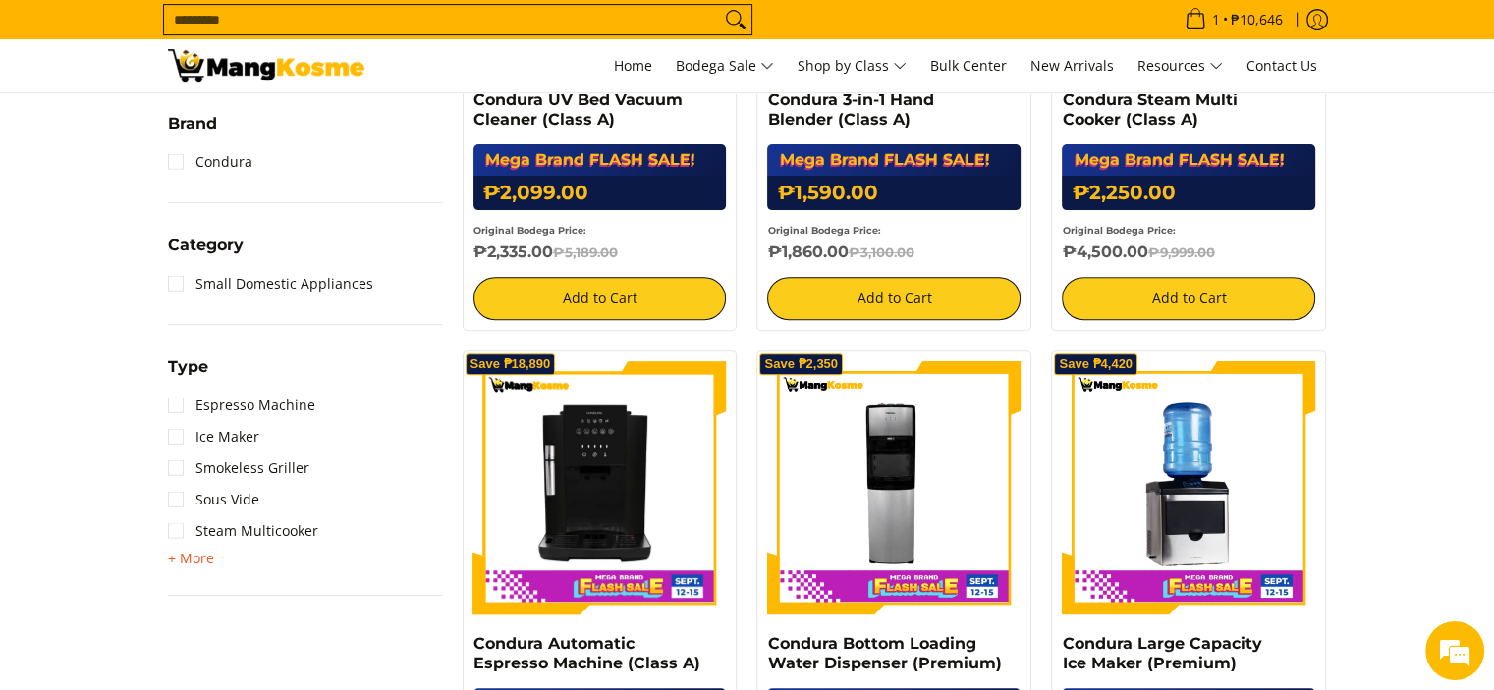
click at [194, 553] on span "+ More" at bounding box center [191, 559] width 46 height 16
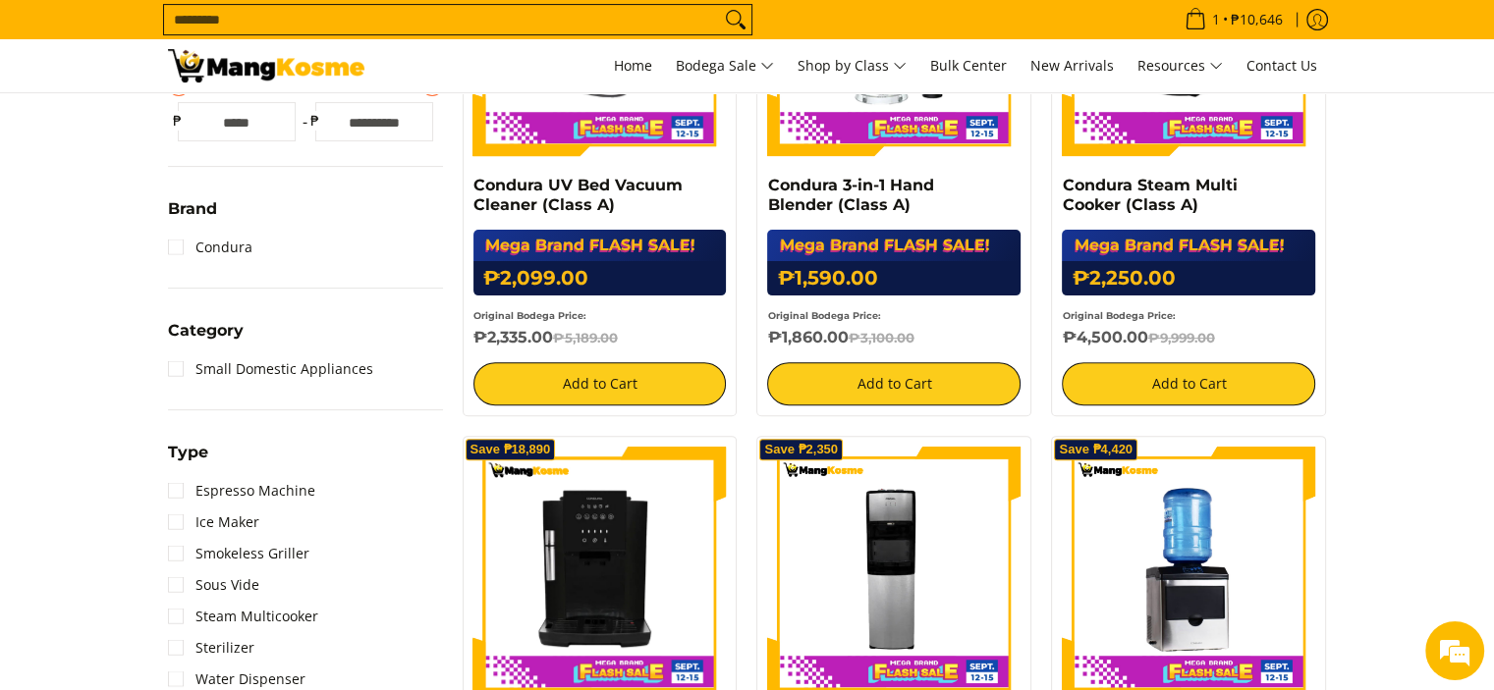
scroll to position [393, 0]
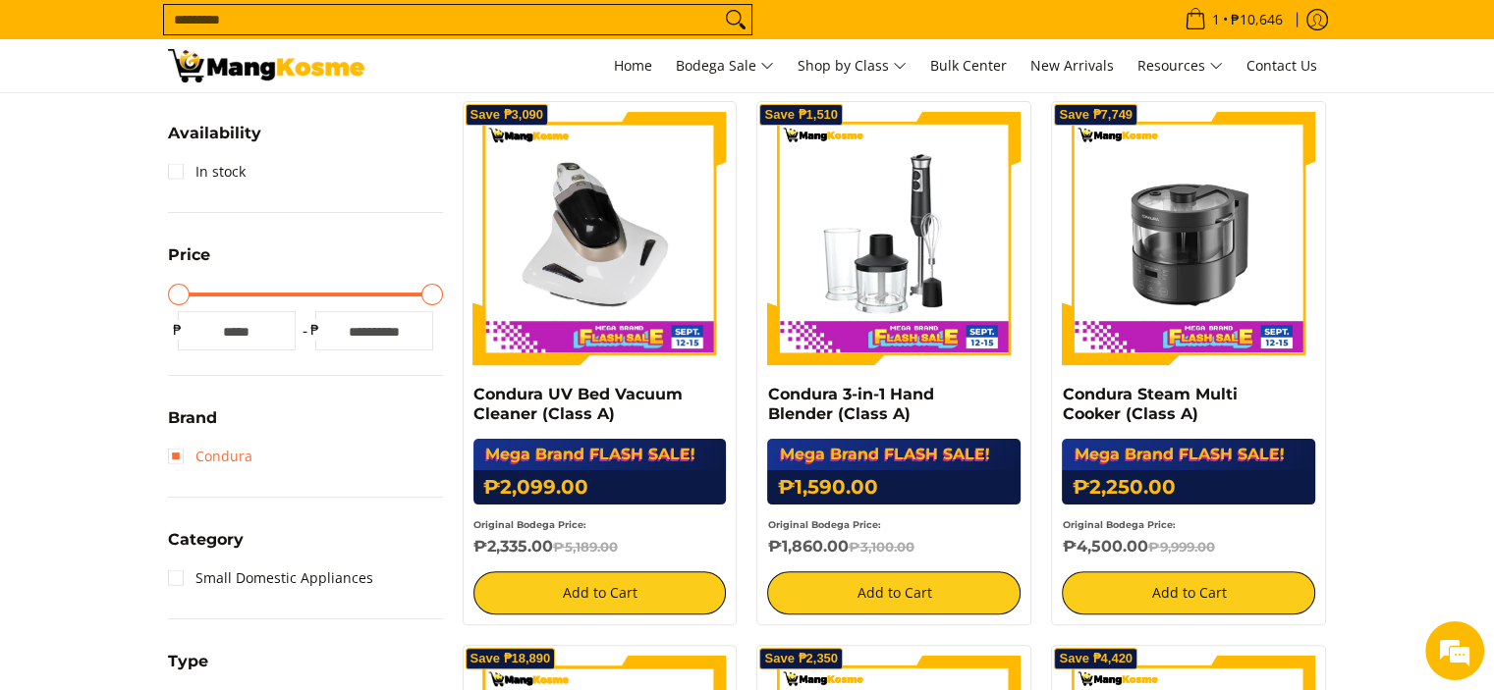
click at [177, 456] on link "Condura" at bounding box center [210, 456] width 84 height 31
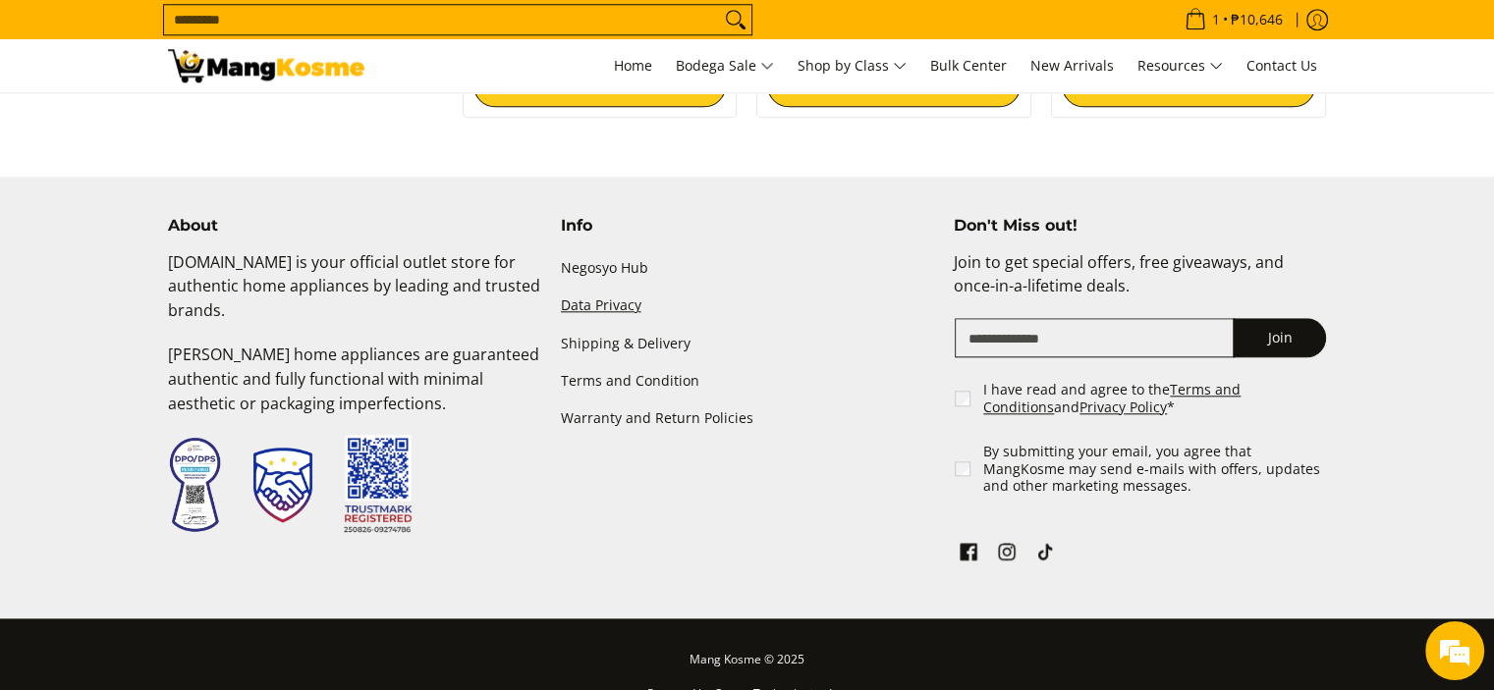
scroll to position [1596, 0]
